Goal: Task Accomplishment & Management: Complete application form

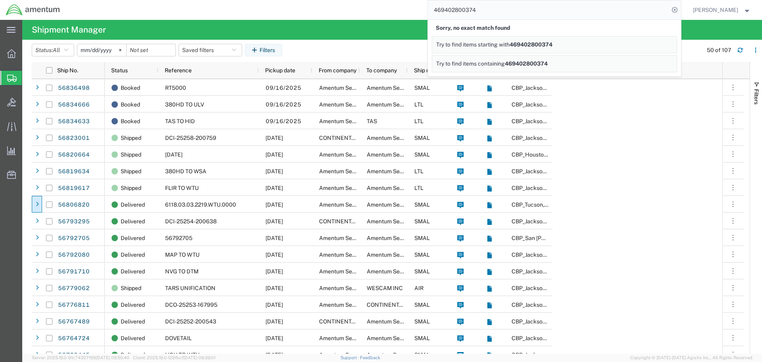
click at [0, 0] on ul "Shipment Manager Create Shipment Create from Template Estimator Simple Shipment" at bounding box center [0, 0] width 0 height 0
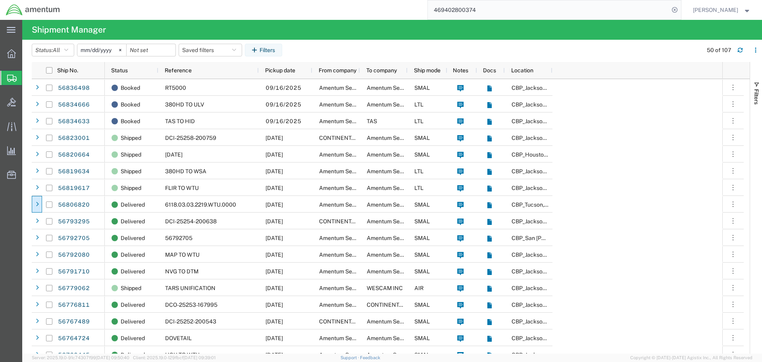
click at [0, 0] on span "Create Shipment" at bounding box center [0, 0] width 0 height 0
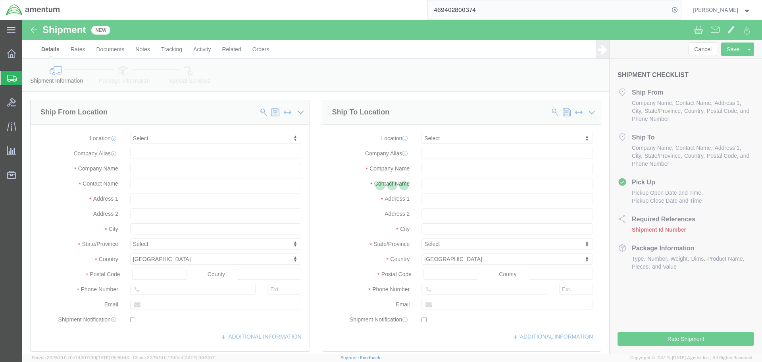
select select
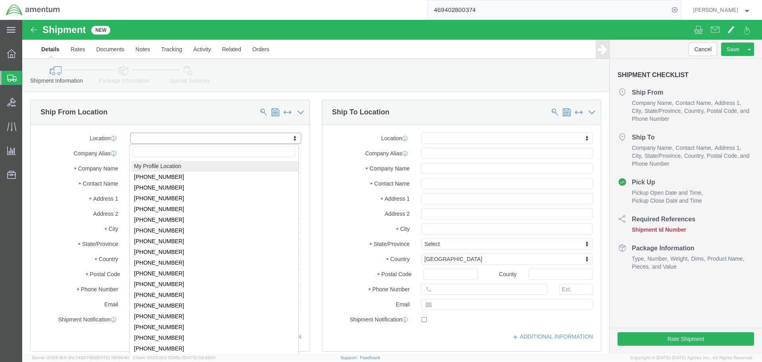
select select "MYPROFILE"
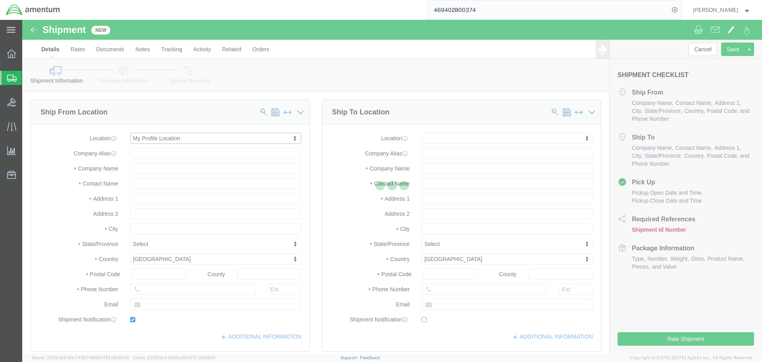
type input "4640 Subchaser Ct"
type input "Building 200"
type input "32244"
type input "[PHONE_NUMBER]"
type input "309"
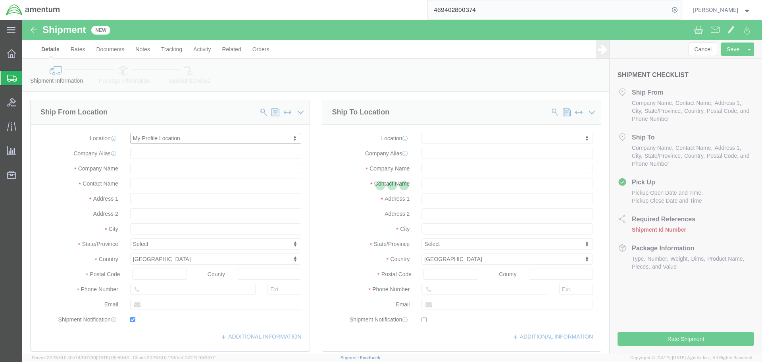
type input "[PERSON_NAME][EMAIL_ADDRESS][PERSON_NAME][DOMAIN_NAME]"
checkbox input "true"
type input "Amentum Services, Inc."
type input "[PERSON_NAME]"
type input "[GEOGRAPHIC_DATA]"
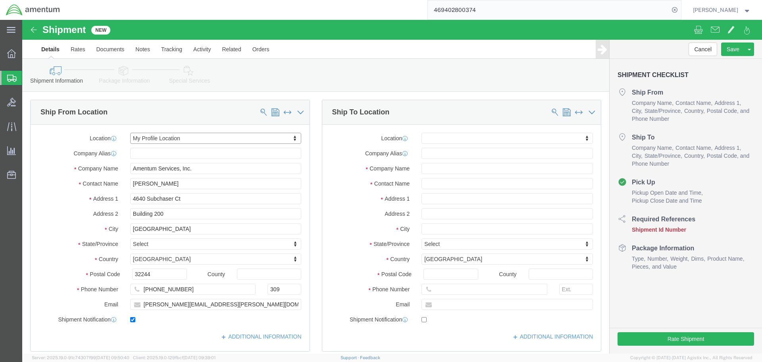
select select "FL"
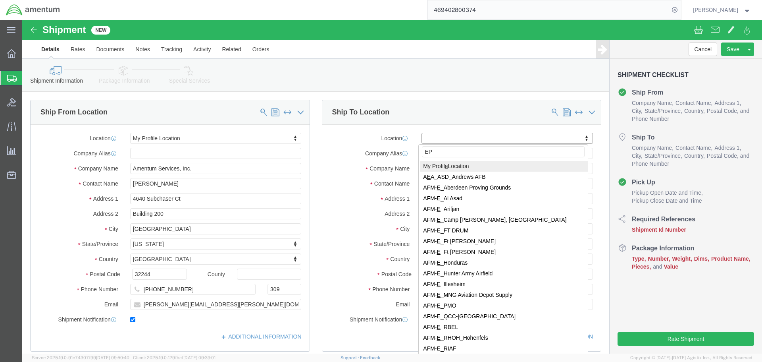
type input "EPR"
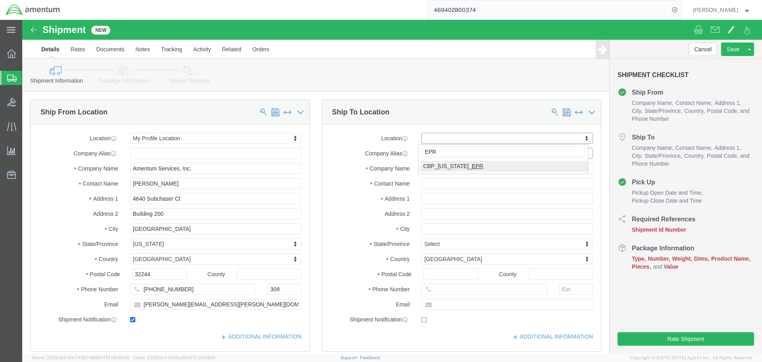
select select "49933"
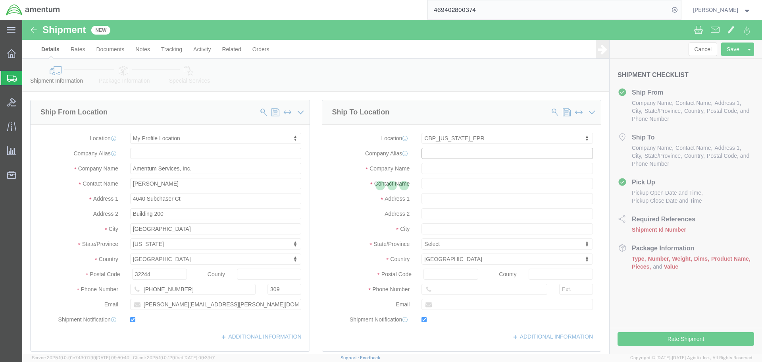
type input "[STREET_ADDRESS]"
type input "c/o Amentum Services, Inc."
select select "PR"
type input "00604"
type input "[PHONE_NUMBER]"
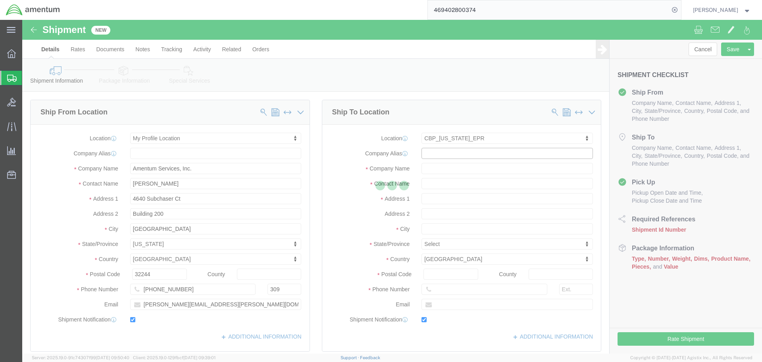
type input "[PERSON_NAME][EMAIL_ADDRESS][PERSON_NAME][DOMAIN_NAME]"
checkbox input "true"
type input "Amentum Services, Inc"
type input "[PERSON_NAME]"
type input "Aguadilla"
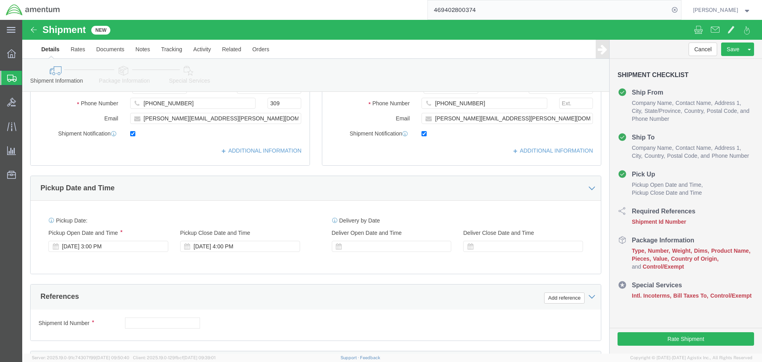
scroll to position [238, 0]
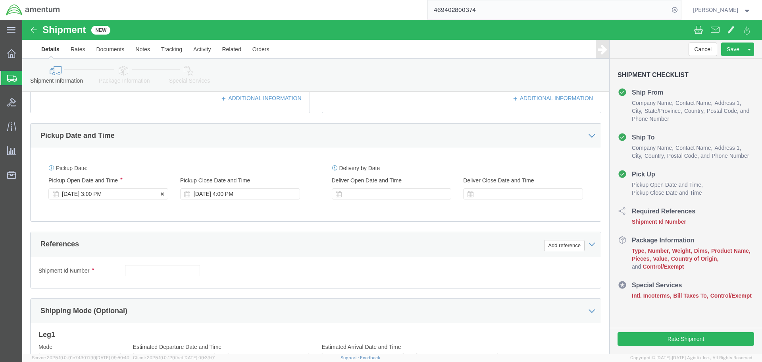
click div "[DATE] 3:00 PM"
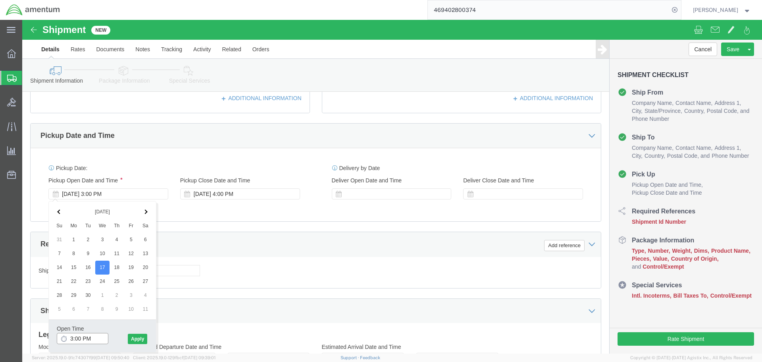
click input "3:00 PM"
type input "10:00 AM"
click button "Apply"
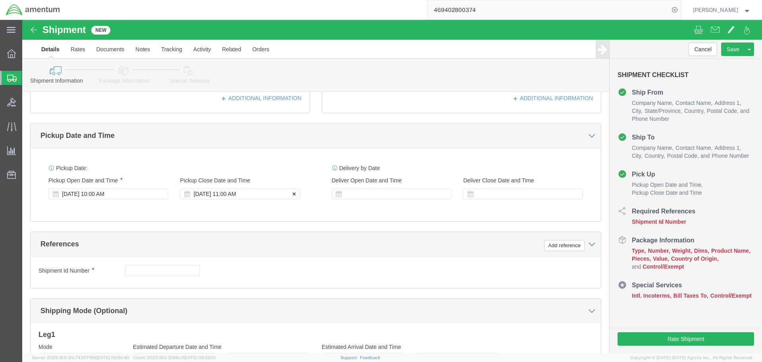
click div "[DATE] 11:00 AM"
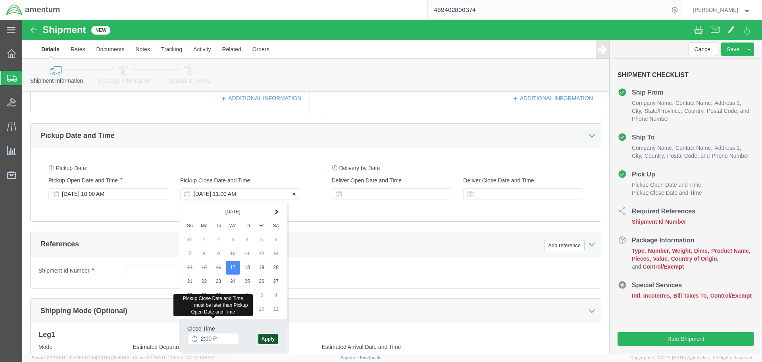
type input "2:00 PM"
click button "Apply"
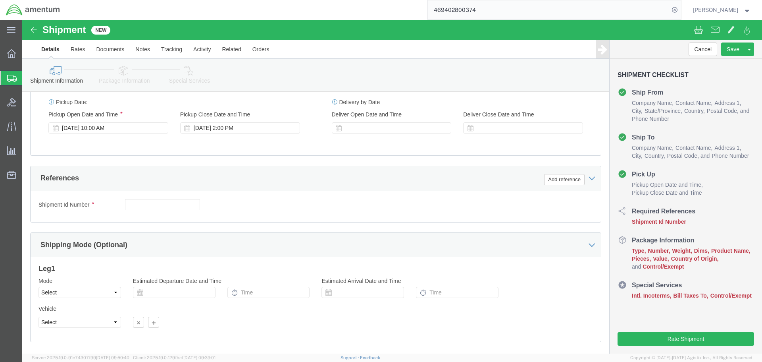
scroll to position [348, 0]
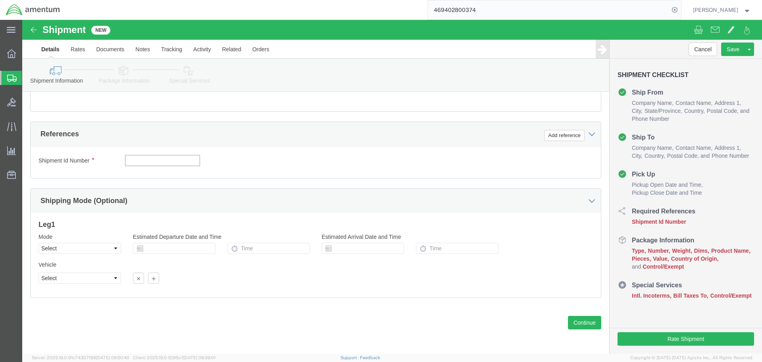
click input "text"
type input "MX15HDI TO EPR"
click button "Add reference"
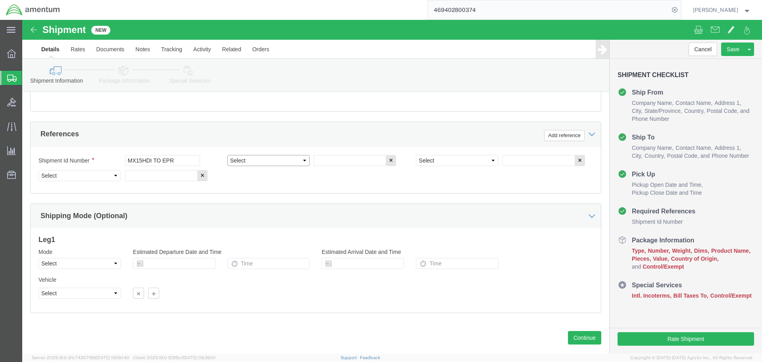
click select "Select Account Type Activity ID Airline Appointment Number ASN Batch Request # …"
select select "PROJNUM"
click select "Select Account Type Activity ID Airline Appointment Number ASN Batch Request # …"
type input "6118.03.03.2219.000.SER.0000"
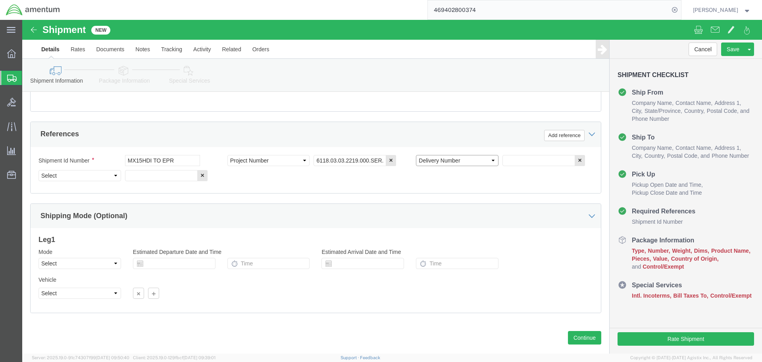
select select "DEPT"
type input "CBP"
select select "CUSTREF"
click input "IRi1796"
type input "IRi1795"
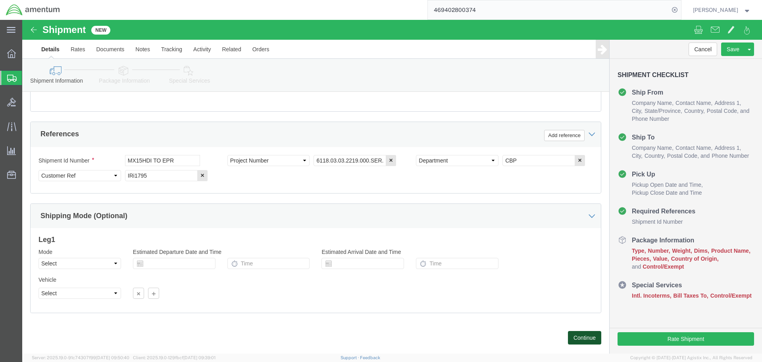
click button "Continue"
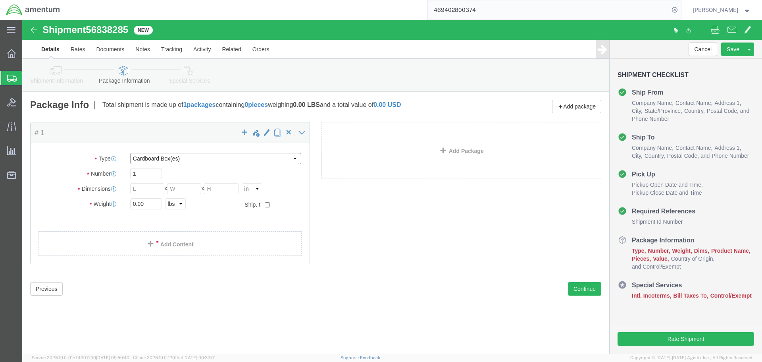
click select "Select BCK Boxes Bale(s) Basket(s) Bolt(s) Bottle(s) Buckets Bulk Bundle(s) Can…"
select select "PLE1"
click select "Select BCK Boxes Bale(s) Basket(s) Bolt(s) Bottle(s) Buckets Bulk Bundle(s) Can…"
type input "31.50"
type input "47.24"
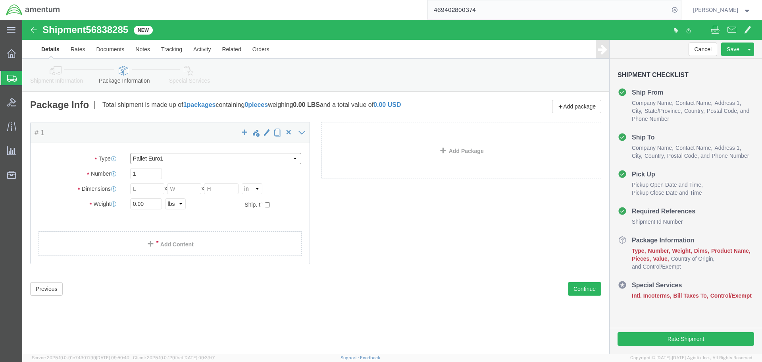
type input "6.00"
select select "PLE2"
type input "47.24"
type input "39.37"
select select "PLE3"
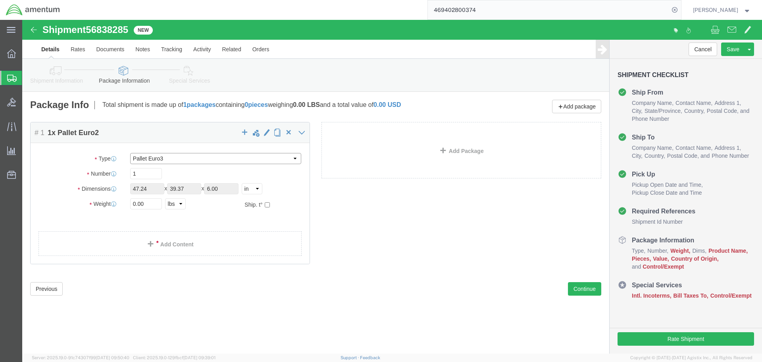
type input "39.37"
type input "47.24"
select select "PLE6"
type input "31.50"
type input "23.62"
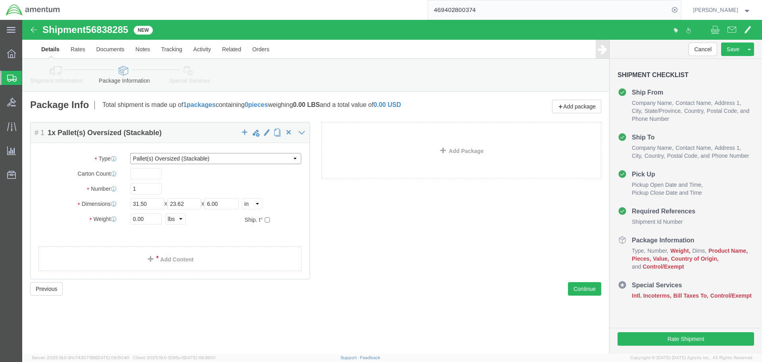
select select "PSNS"
click input "31.50"
type input "34"
type input "31"
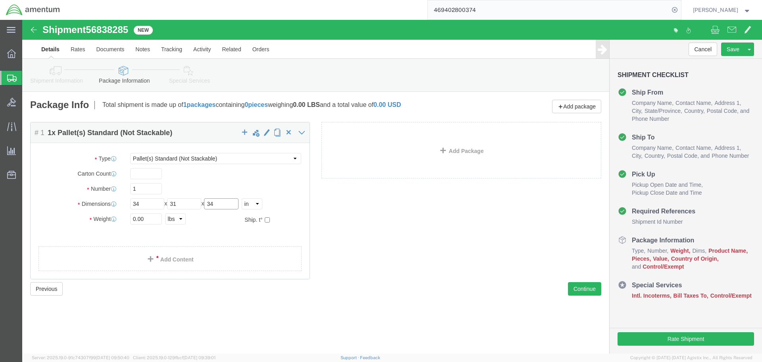
type input "34"
type input "240"
click div "Package Content # 1 1 x Pallet(s) Standard (Not Stackable) Package Type Select …"
click link "Add Content"
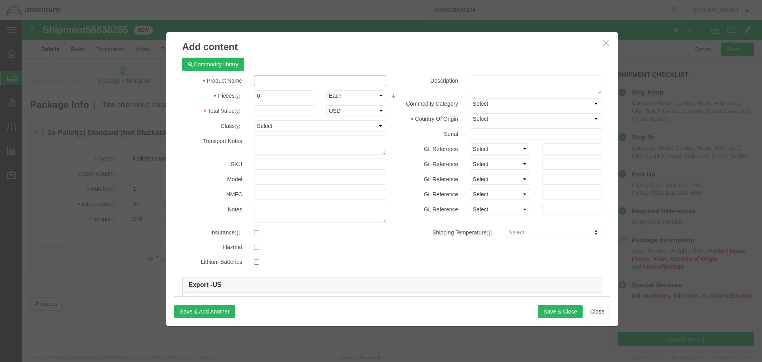
click input "text"
type input "MX-15HDi"
type input "1"
type input "700000"
select select "USD"
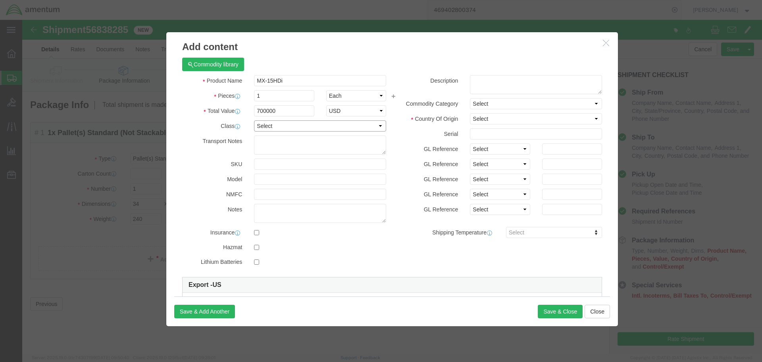
select select "92.5"
type input "MX-15HDi"
click select "Select [GEOGRAPHIC_DATA] [GEOGRAPHIC_DATA] [GEOGRAPHIC_DATA] [GEOGRAPHIC_DATA] …"
select select "CA"
click select "Select [GEOGRAPHIC_DATA] [GEOGRAPHIC_DATA] [GEOGRAPHIC_DATA] [GEOGRAPHIC_DATA] …"
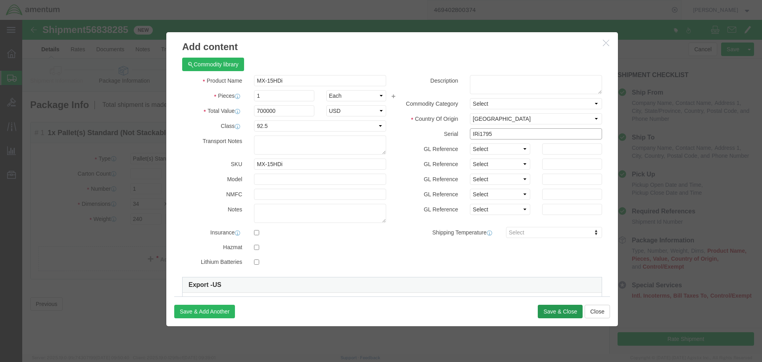
type input "IRi1795"
click button "Save & Close"
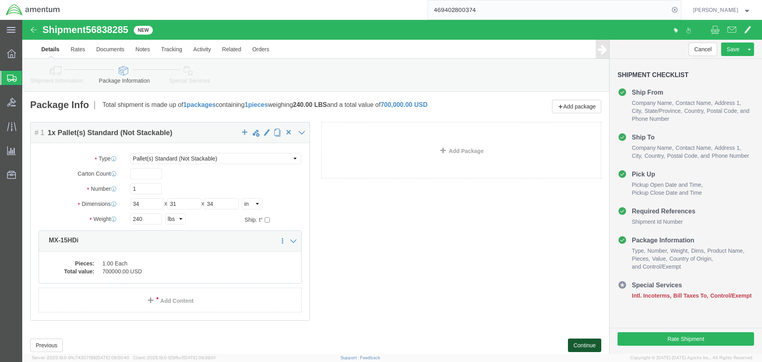
click button "Continue"
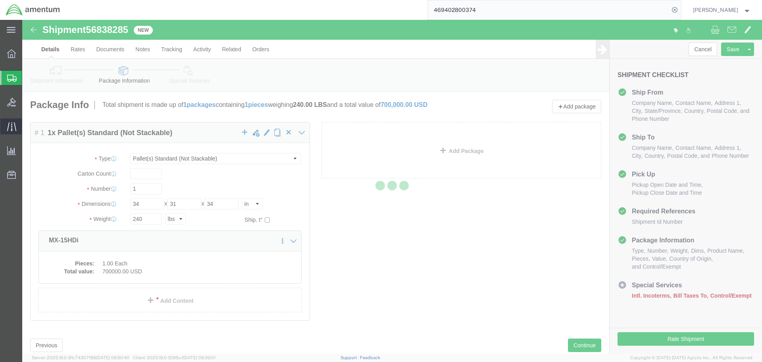
select select
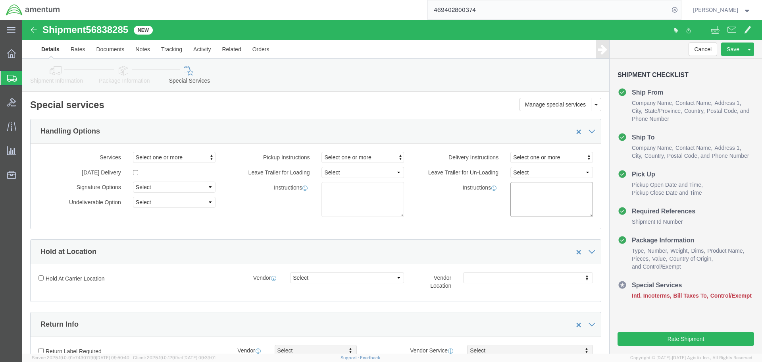
click div "Please fix the following errors Ship From Location Location My Profile Location…"
drag, startPoint x: 52, startPoint y: 92, endPoint x: 38, endPoint y: 133, distance: 43.9
click at [0, 0] on span "Shipment Manager" at bounding box center [0, 0] width 0 height 0
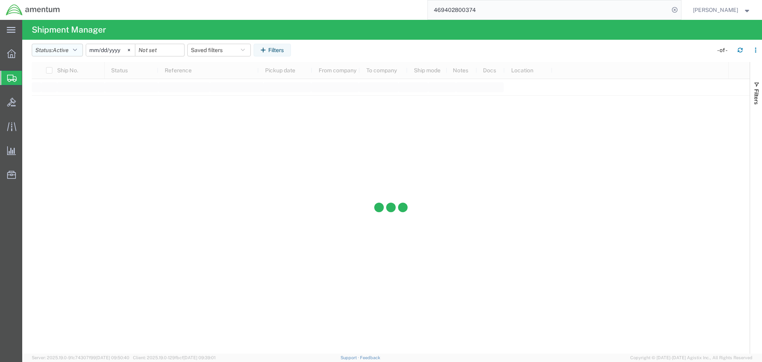
click at [73, 51] on button "Status: Active" at bounding box center [57, 50] width 51 height 13
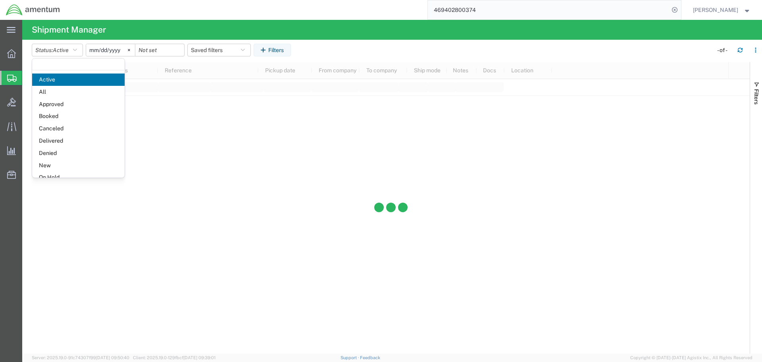
click at [220, 119] on div at bounding box center [391, 207] width 718 height 291
